Goal: Information Seeking & Learning: Learn about a topic

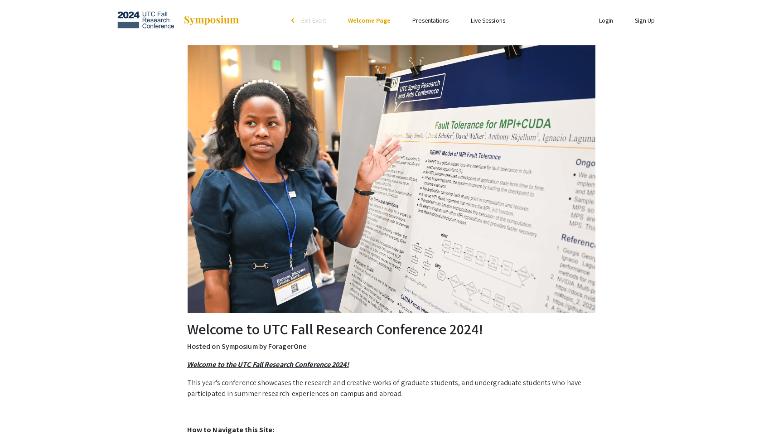
click at [430, 24] on link "Presentations" at bounding box center [431, 20] width 36 height 8
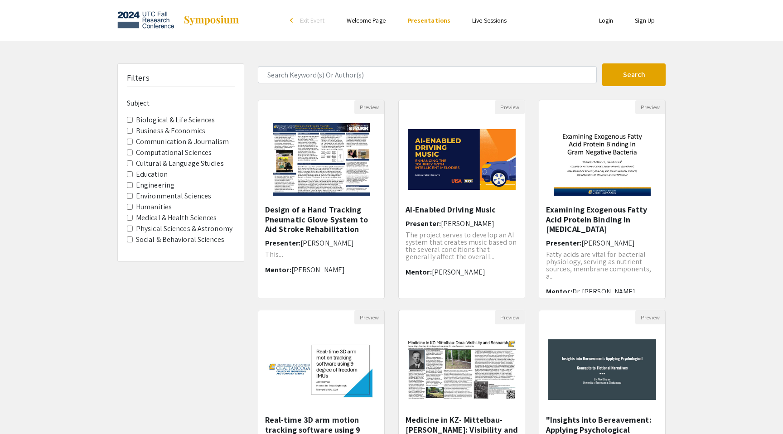
scroll to position [167, 0]
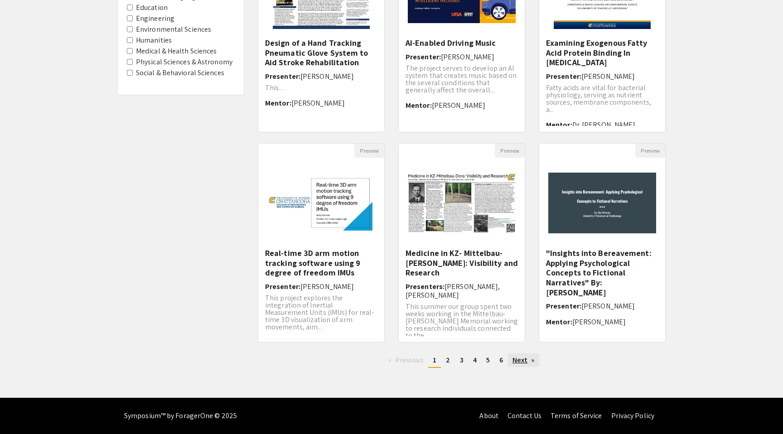
click at [519, 357] on link "Next page" at bounding box center [523, 361] width 31 height 14
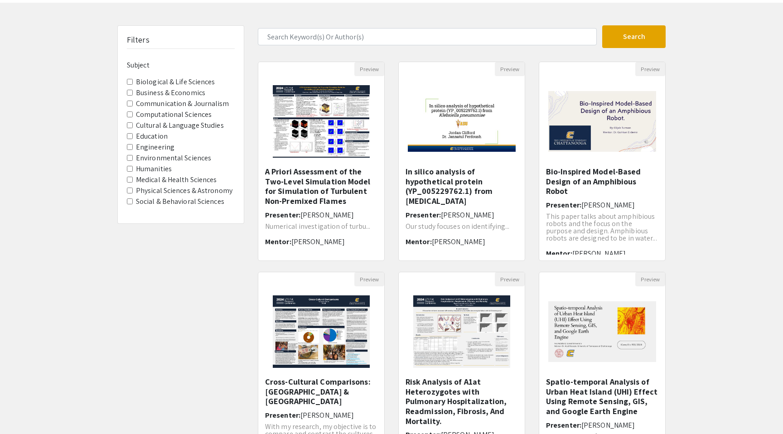
scroll to position [167, 0]
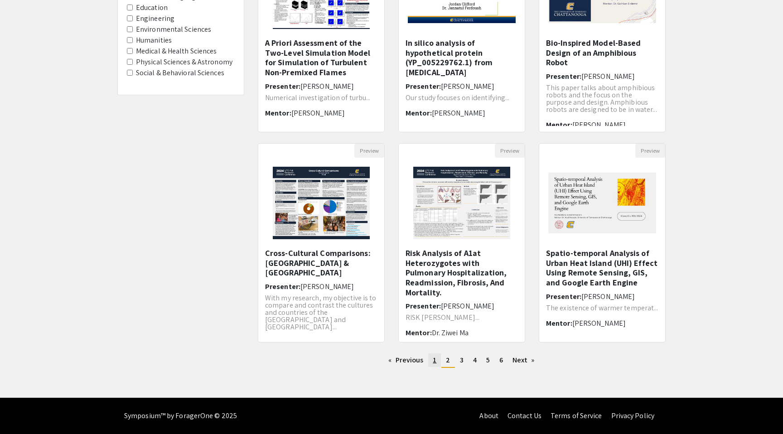
click at [433, 361] on link "page 1" at bounding box center [434, 361] width 13 height 14
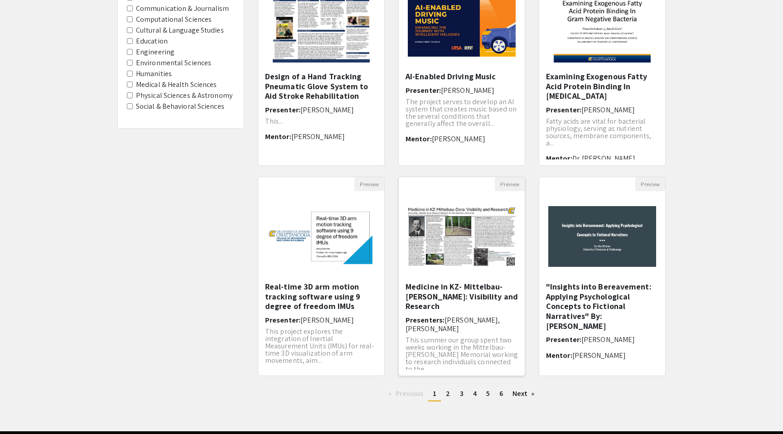
scroll to position [132, 0]
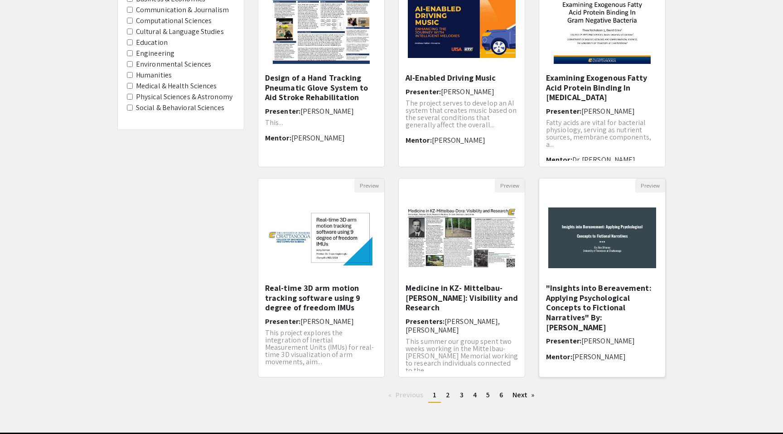
click at [599, 261] on img at bounding box center [602, 238] width 126 height 79
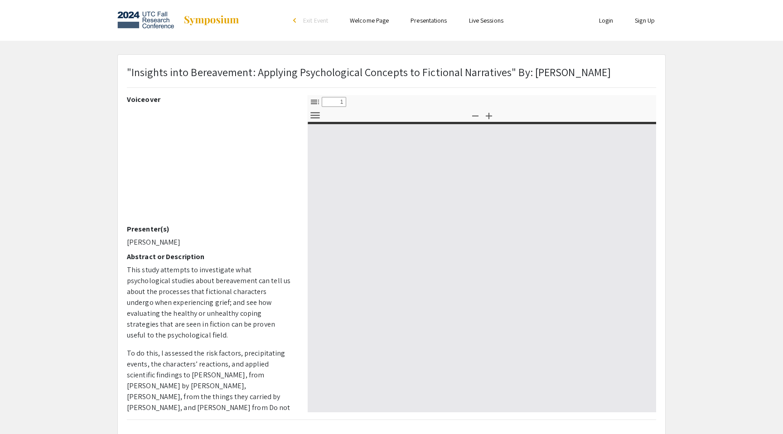
select select "custom"
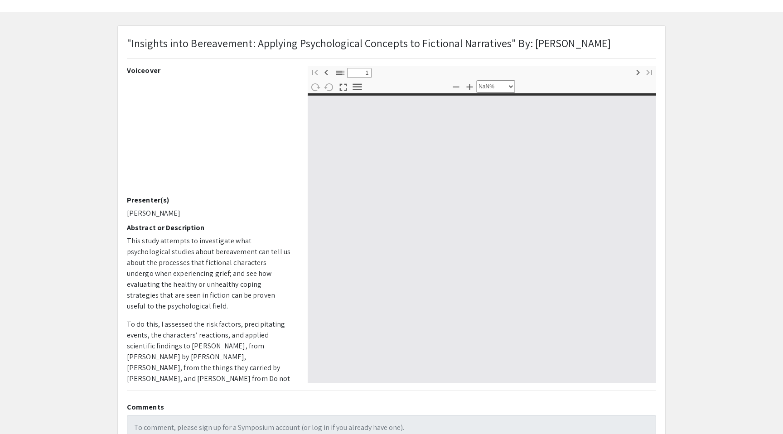
type input "0"
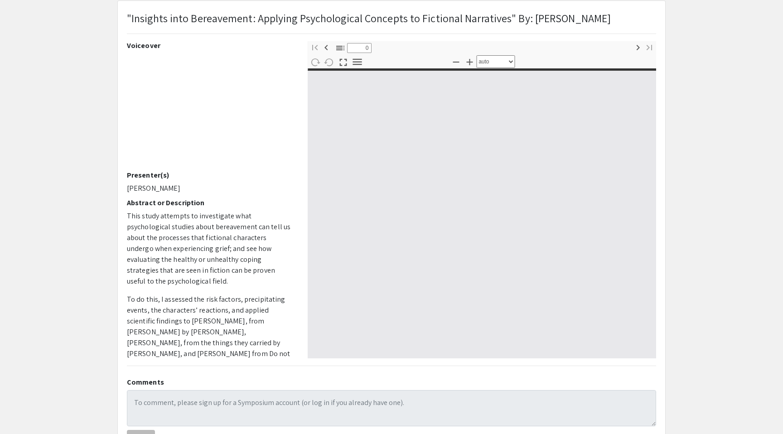
select select "custom"
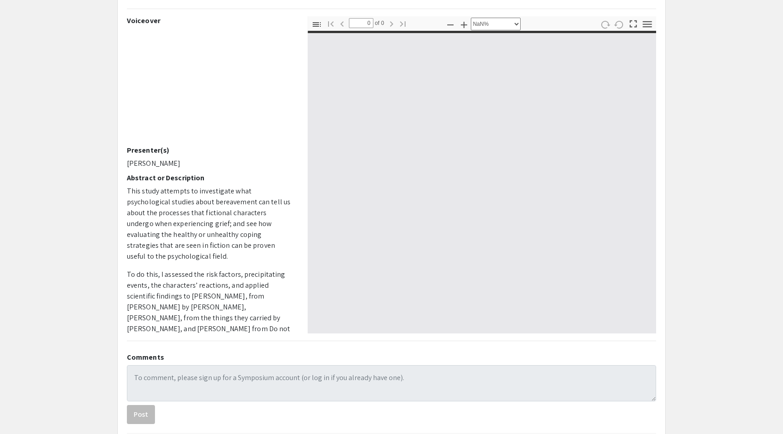
type input "1"
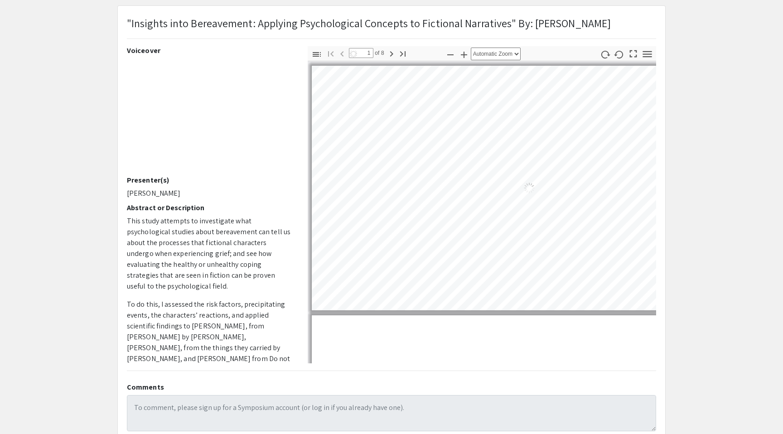
select select "auto"
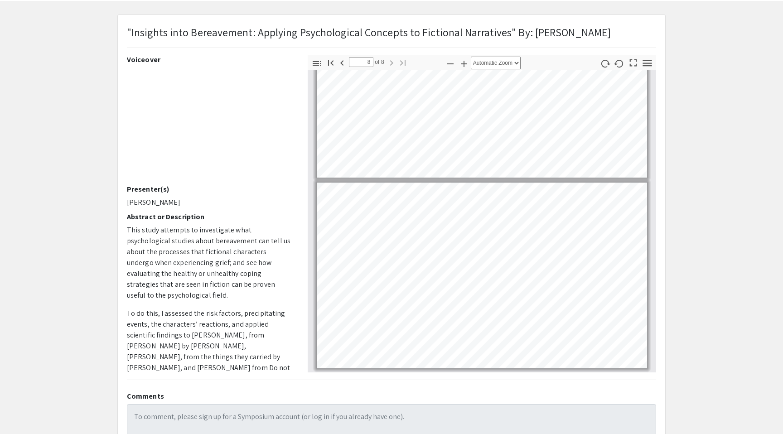
type input "7"
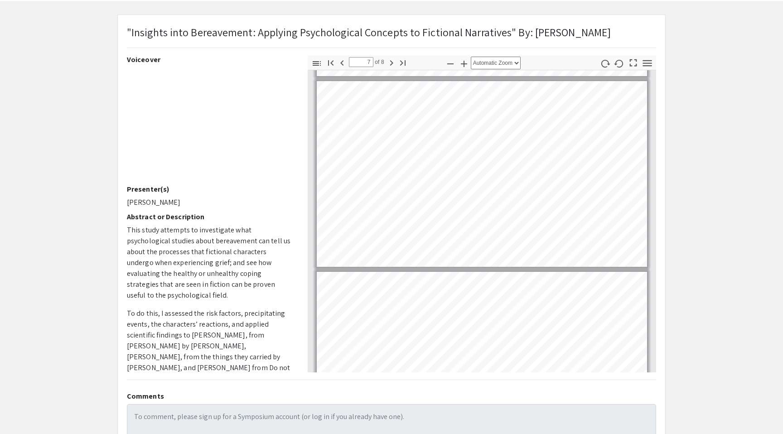
scroll to position [1140, 0]
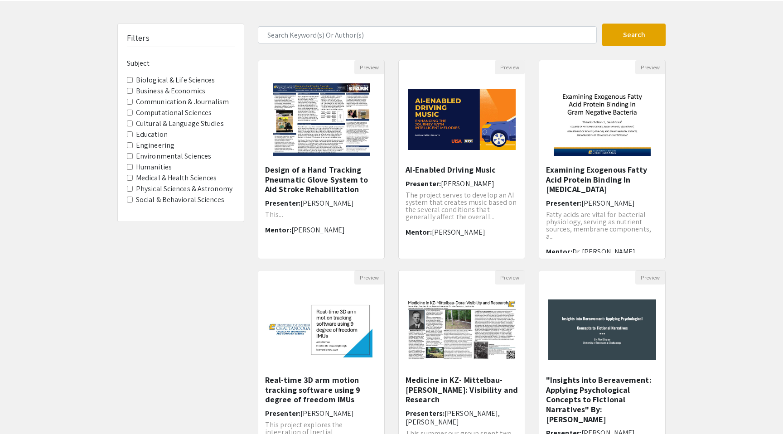
scroll to position [132, 0]
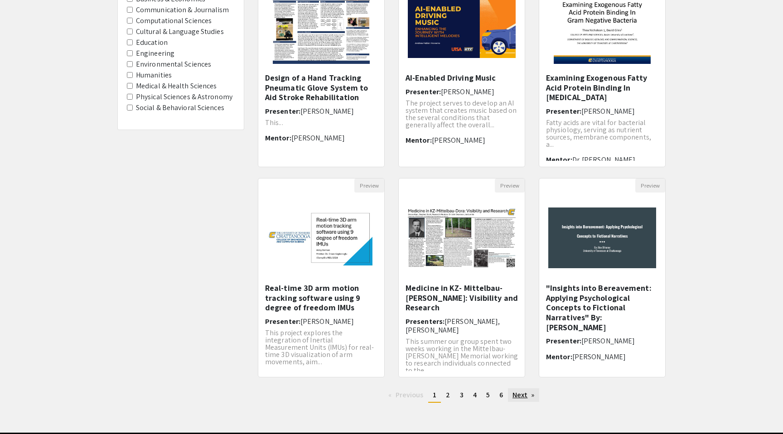
click at [530, 396] on link "Next page" at bounding box center [523, 395] width 31 height 14
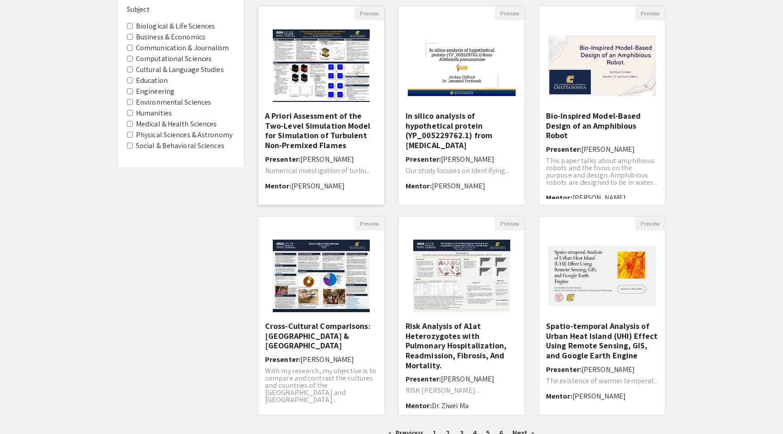
scroll to position [150, 0]
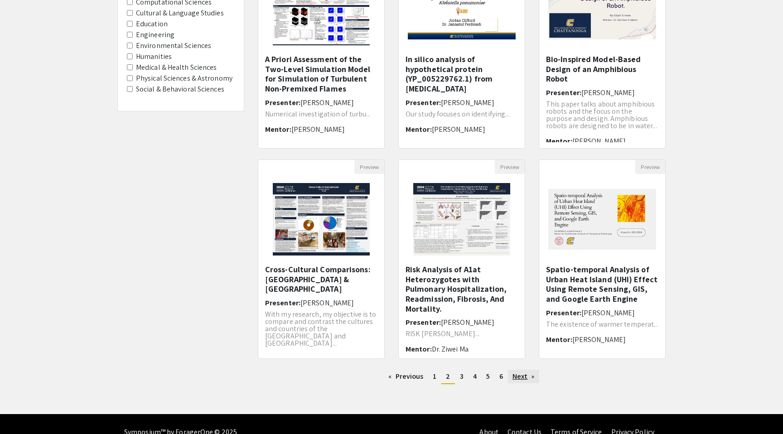
click at [528, 379] on link "Next page" at bounding box center [523, 377] width 31 height 14
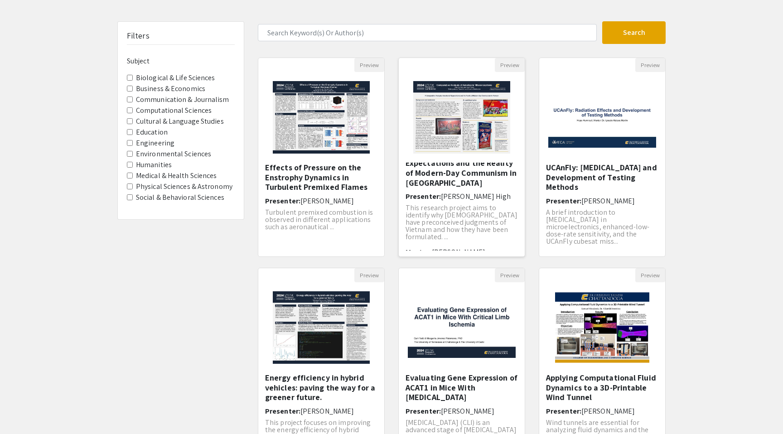
scroll to position [167, 0]
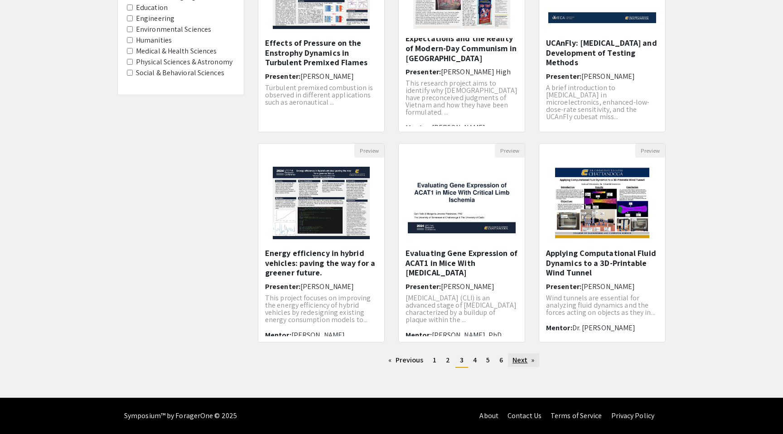
click at [524, 364] on link "Next page" at bounding box center [523, 361] width 31 height 14
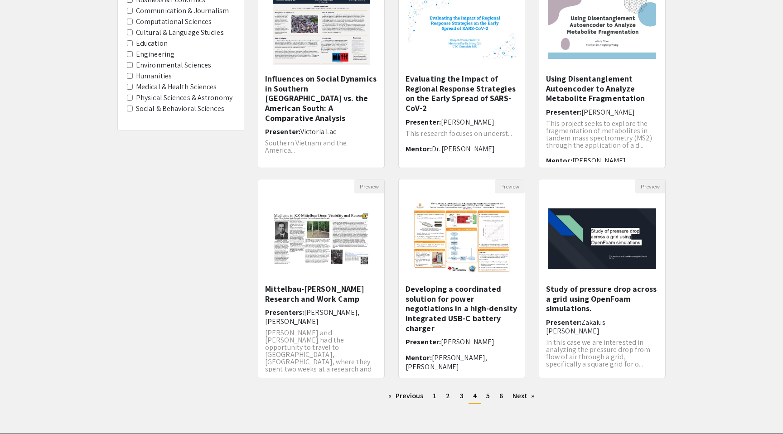
scroll to position [126, 0]
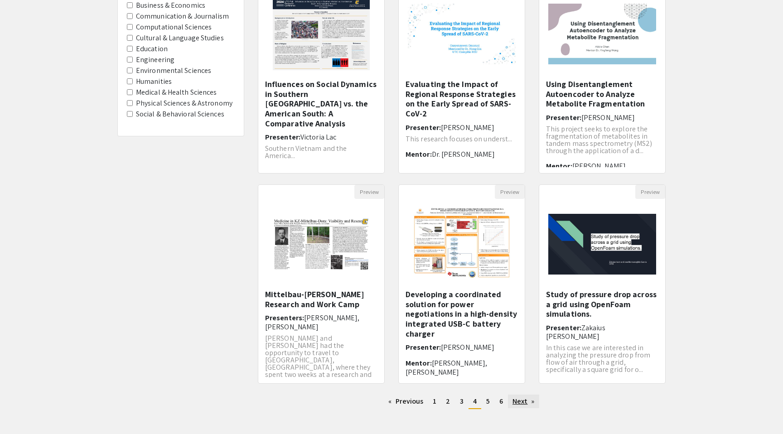
click at [528, 401] on link "Next page" at bounding box center [523, 402] width 31 height 14
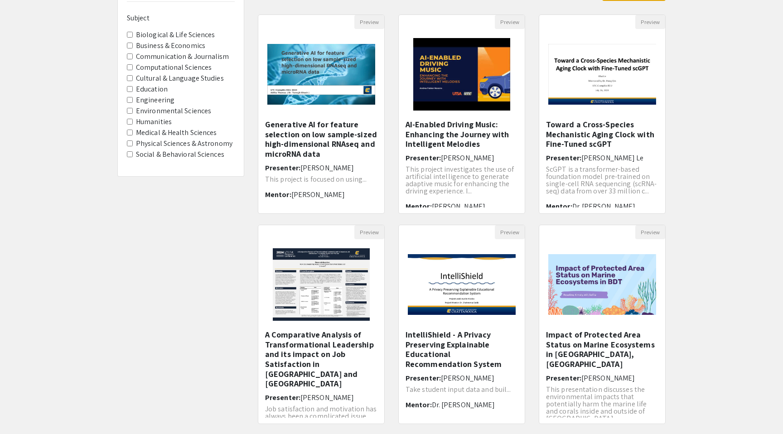
scroll to position [144, 0]
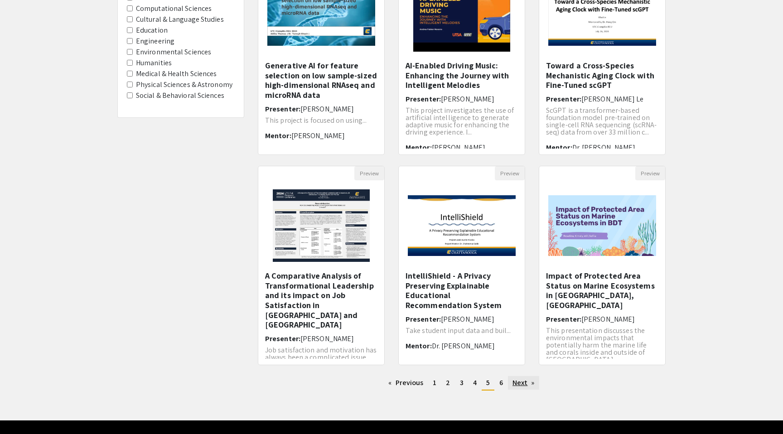
click at [524, 382] on link "Next page" at bounding box center [523, 383] width 31 height 14
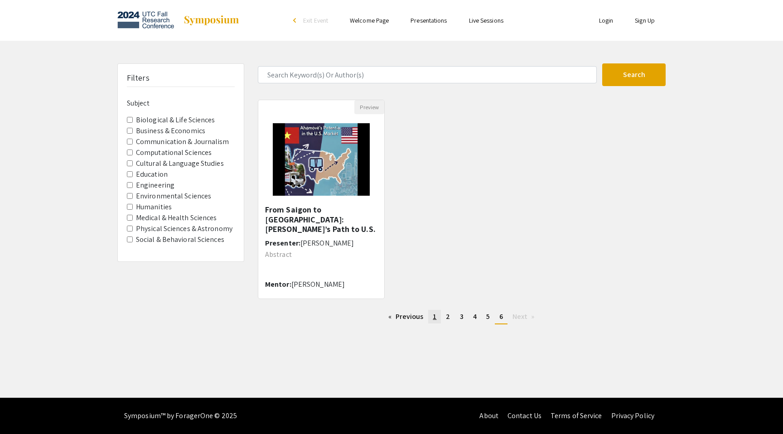
click at [438, 320] on link "page 1" at bounding box center [434, 317] width 13 height 14
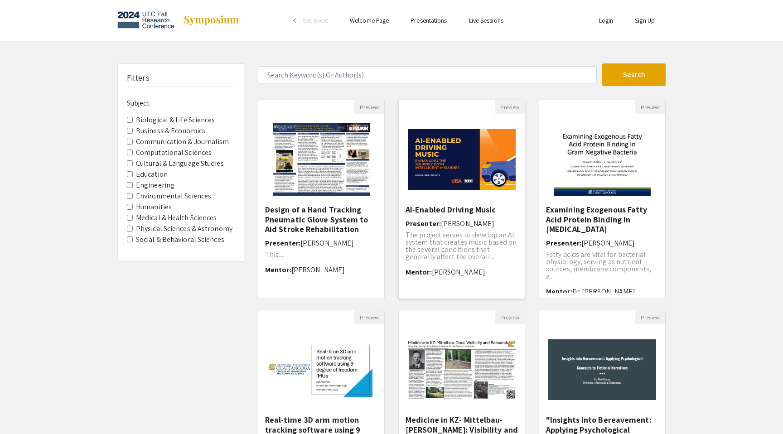
click at [453, 232] on p "The project serves to develop an AI system that creates music based on the seve…" at bounding box center [462, 246] width 112 height 29
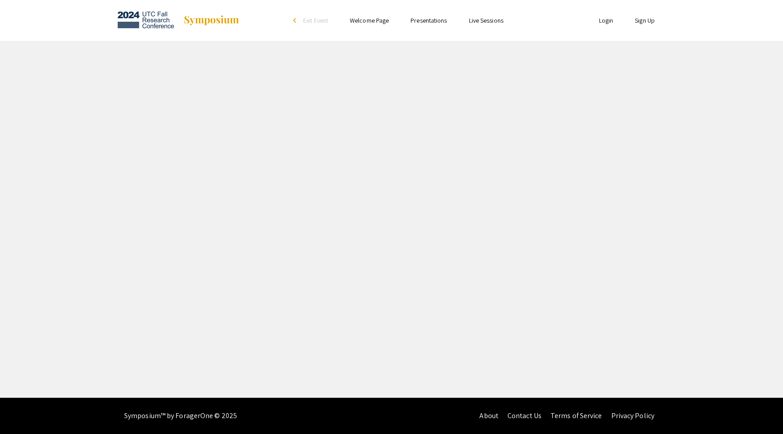
select select "custom"
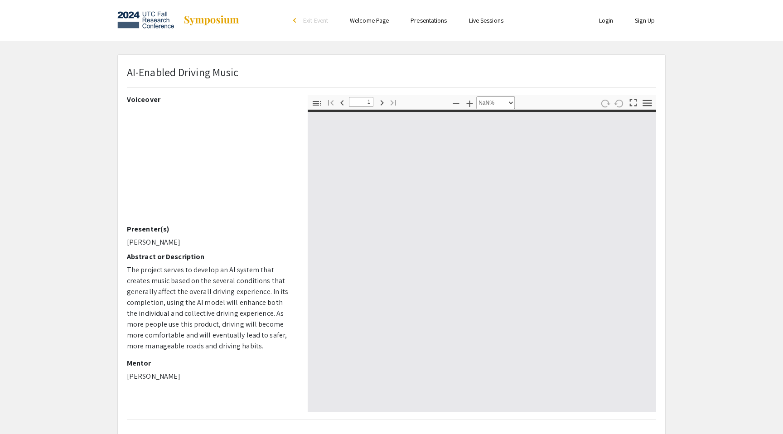
type input "0"
select select "auto"
type input "1"
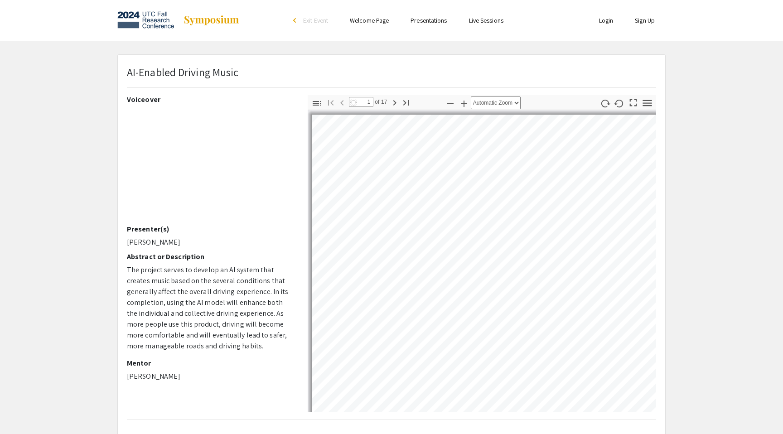
select select "auto"
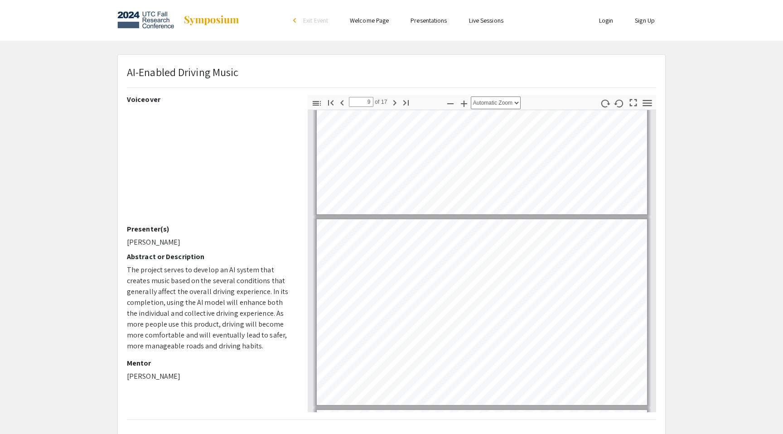
scroll to position [1438, 0]
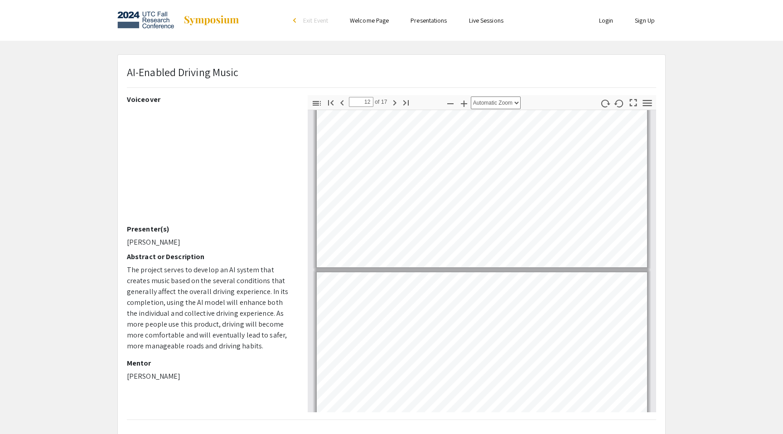
type input "11"
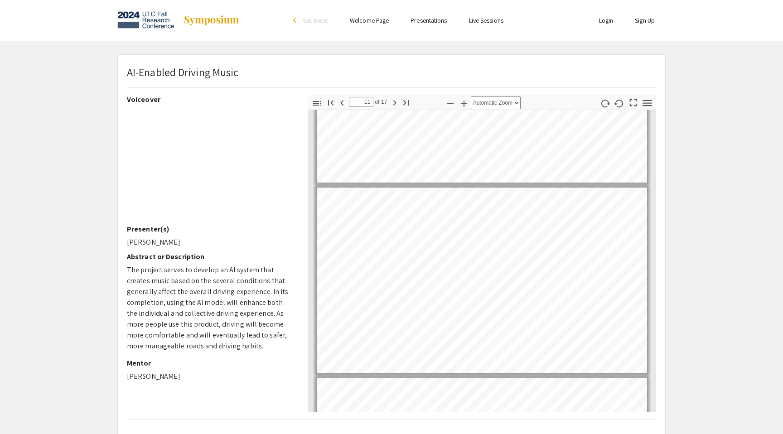
scroll to position [1798, 0]
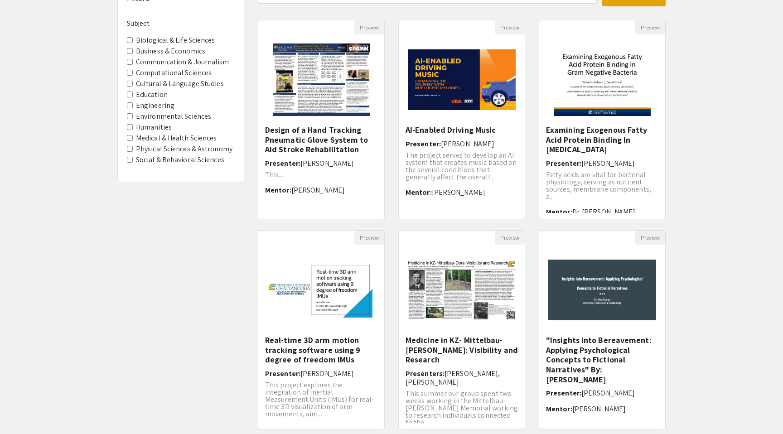
scroll to position [167, 0]
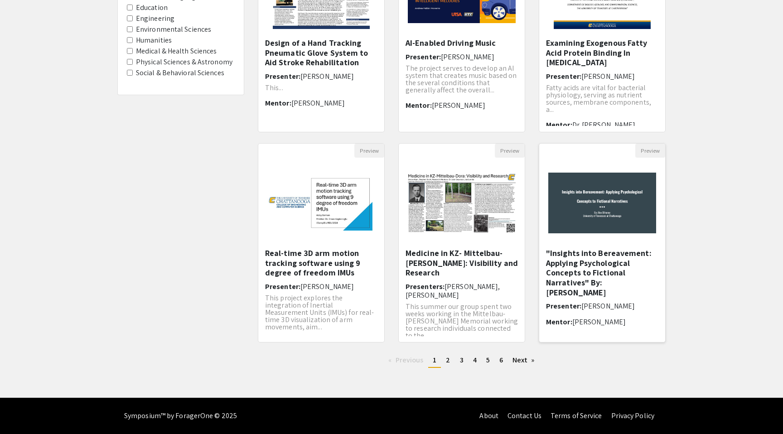
click at [612, 264] on h5 ""Insights into Bereavement: Applying Psychological Concepts to Fictional Narrat…" at bounding box center [602, 272] width 112 height 49
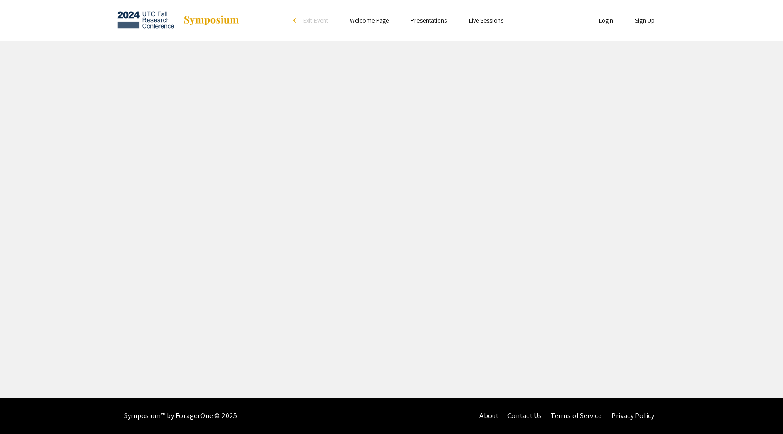
select select "custom"
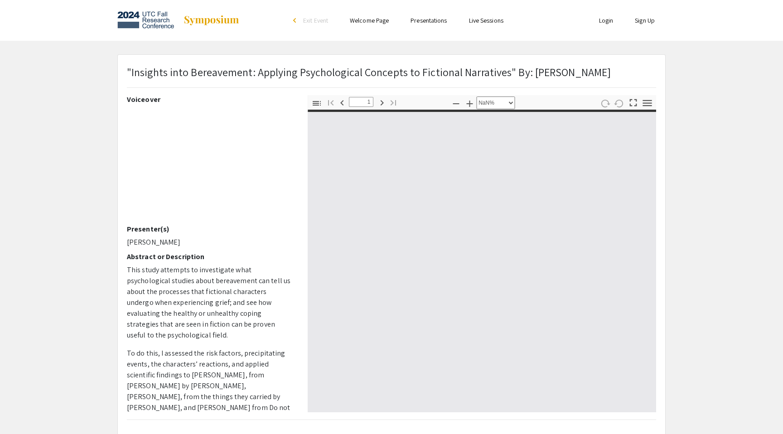
type input "0"
select select "custom"
type input "1"
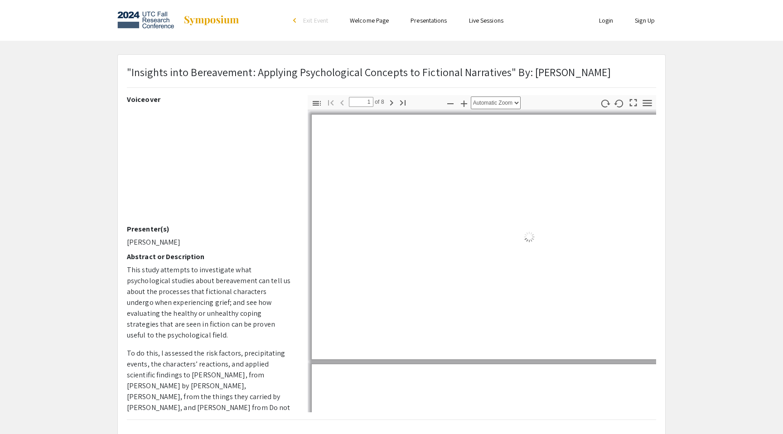
select select "auto"
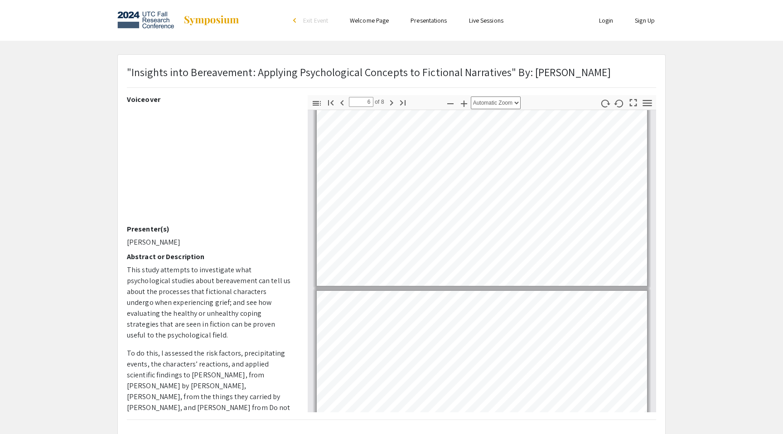
type input "7"
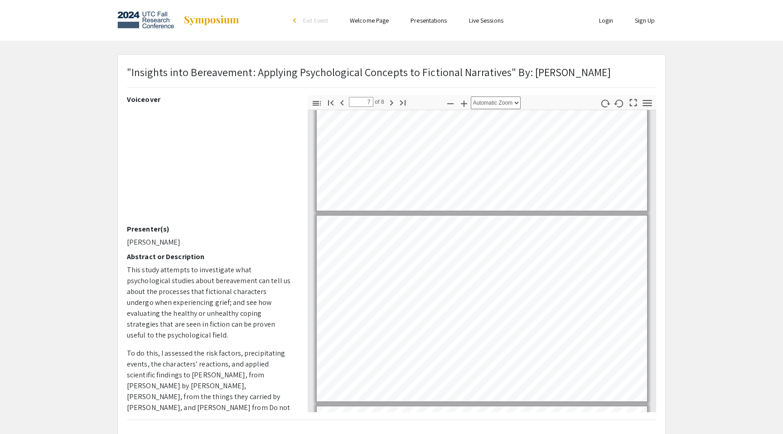
scroll to position [1057, 0]
